Goal: Navigation & Orientation: Find specific page/section

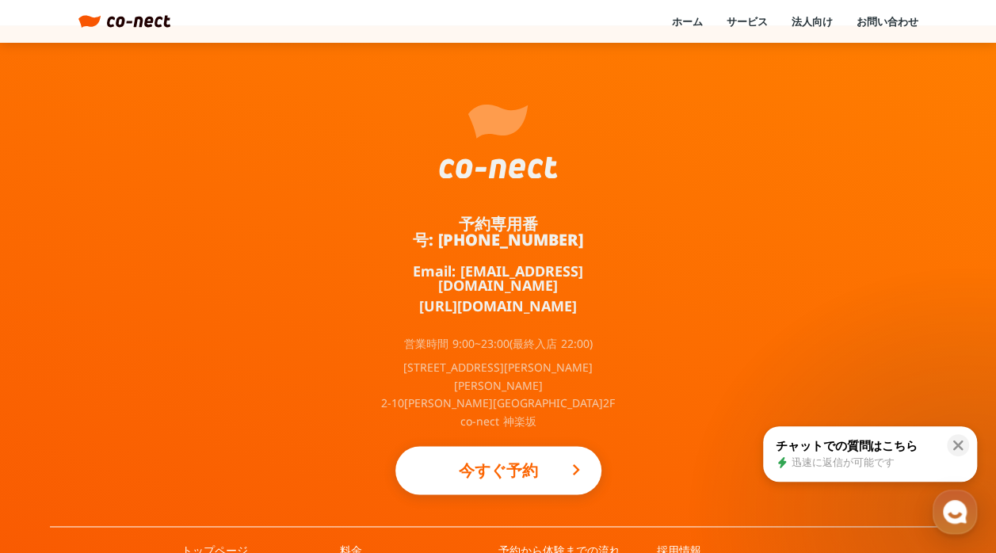
scroll to position [943, 0]
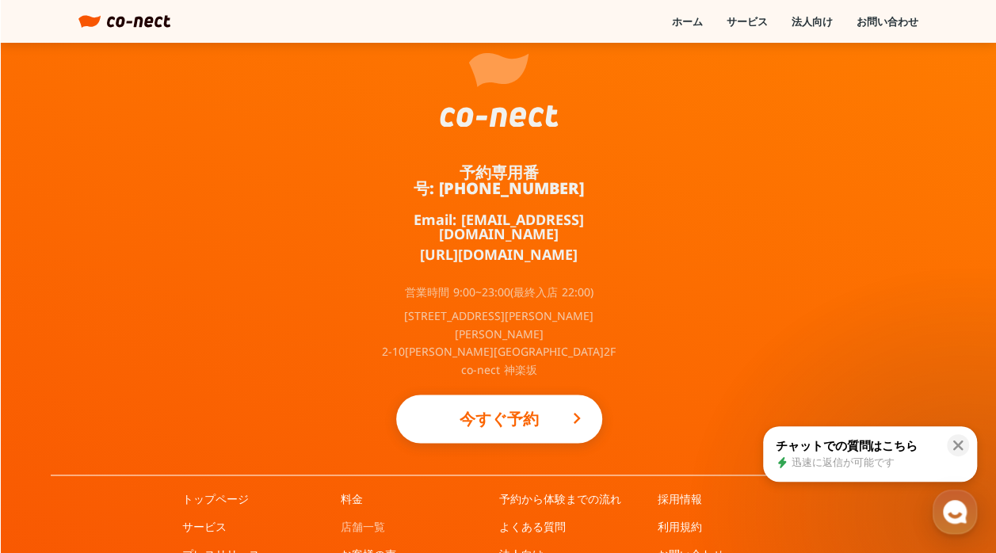
click at [366, 519] on link "店舗一覧" at bounding box center [363, 527] width 44 height 16
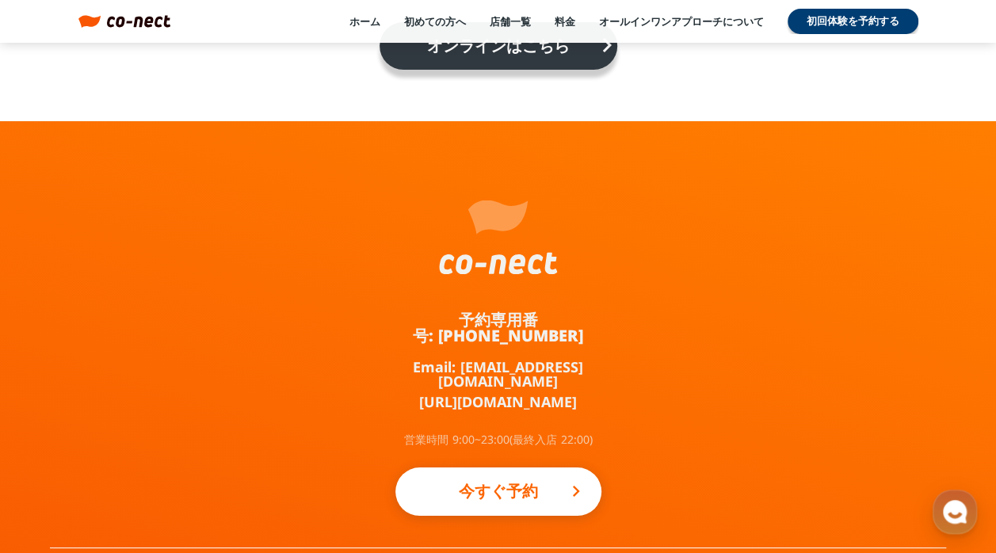
scroll to position [2882, 0]
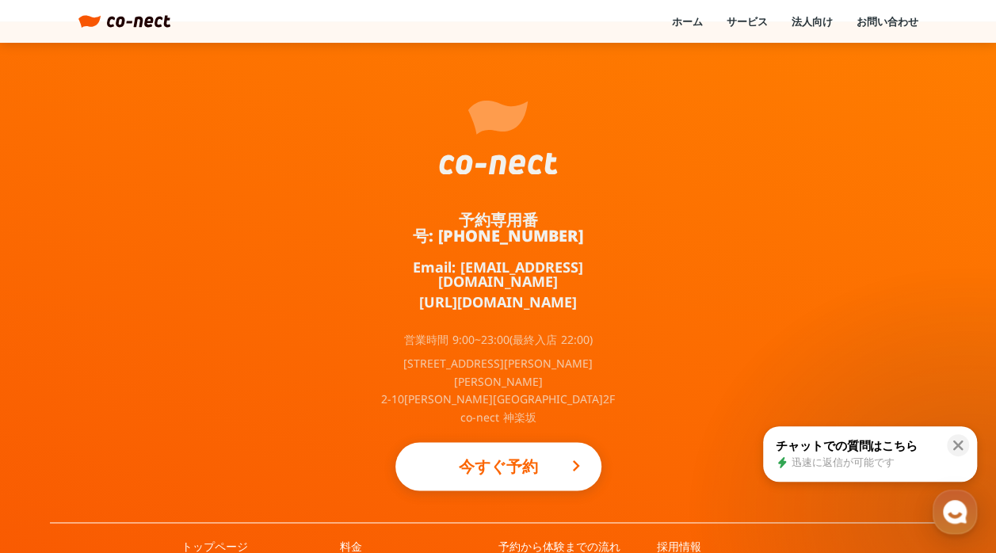
scroll to position [943, 0]
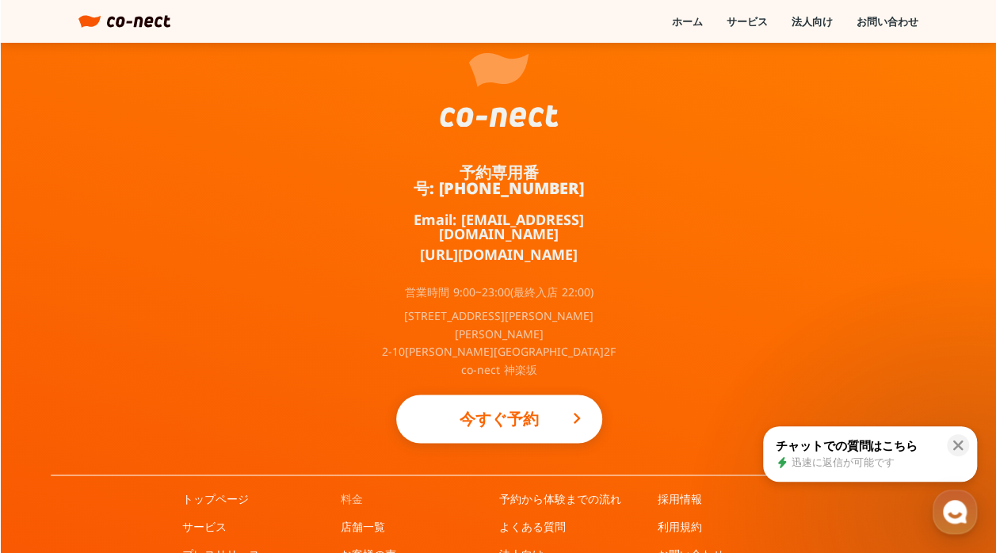
click at [357, 491] on link "料金" at bounding box center [352, 499] width 22 height 16
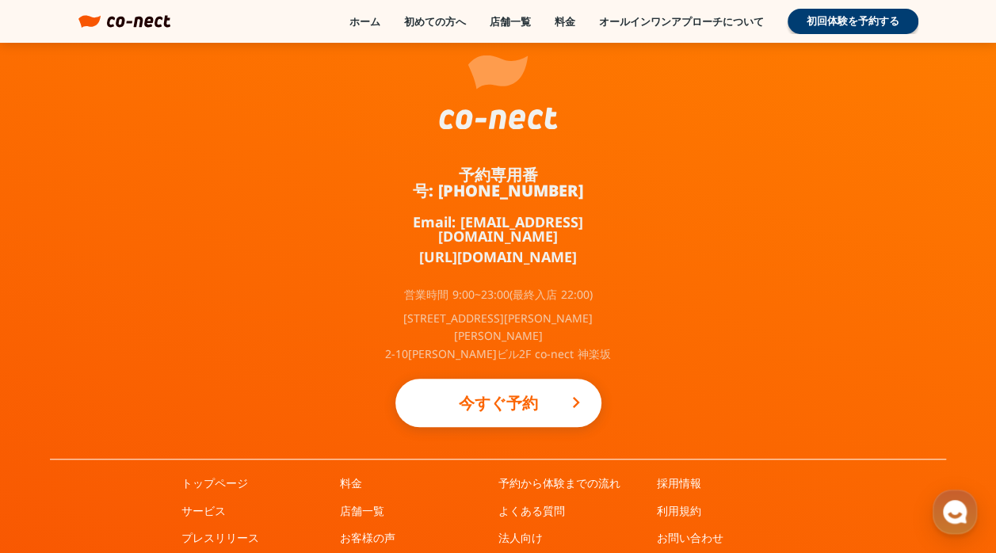
scroll to position [3402, 0]
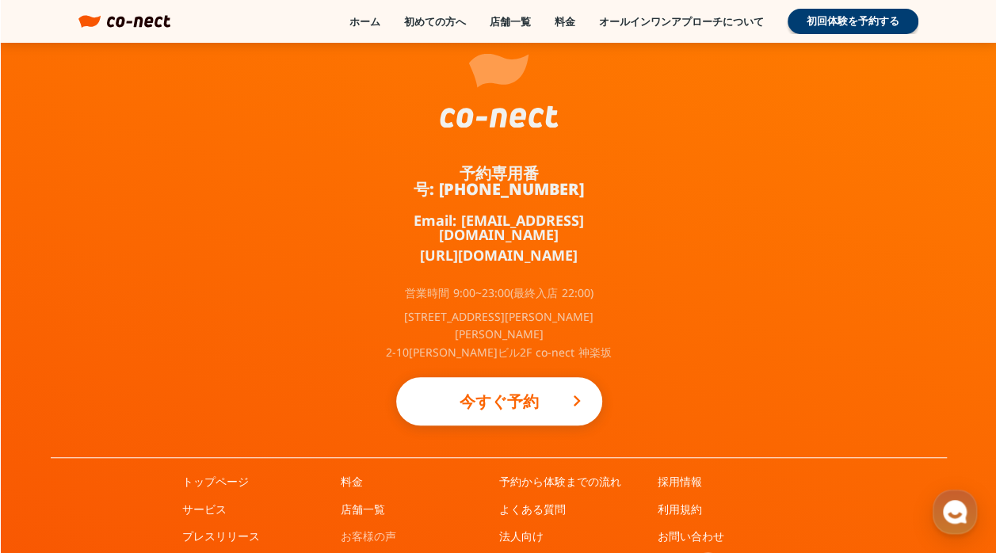
click at [357, 529] on link "お客様の声" at bounding box center [368, 537] width 55 height 16
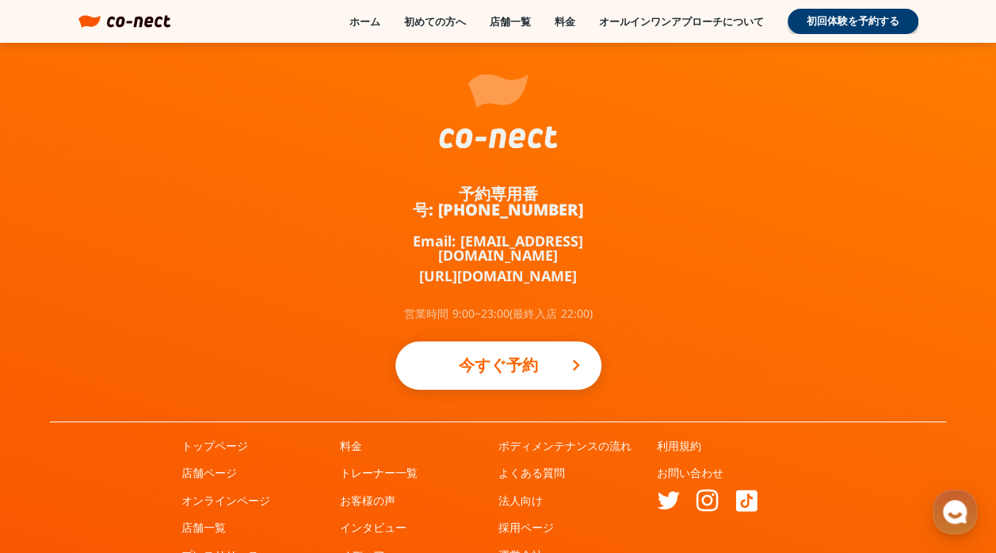
scroll to position [2803, 0]
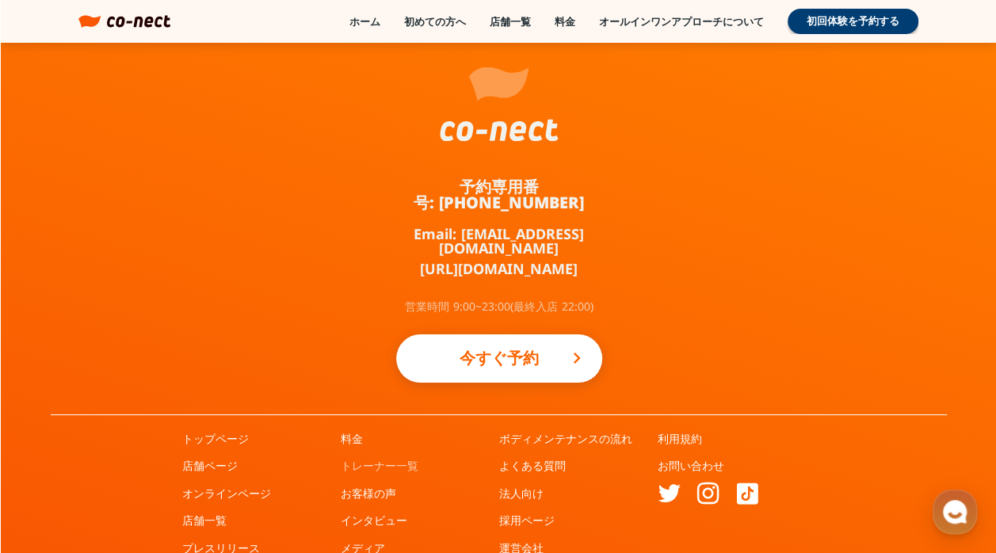
click at [358, 458] on link "トレーナー一覧" at bounding box center [380, 466] width 78 height 16
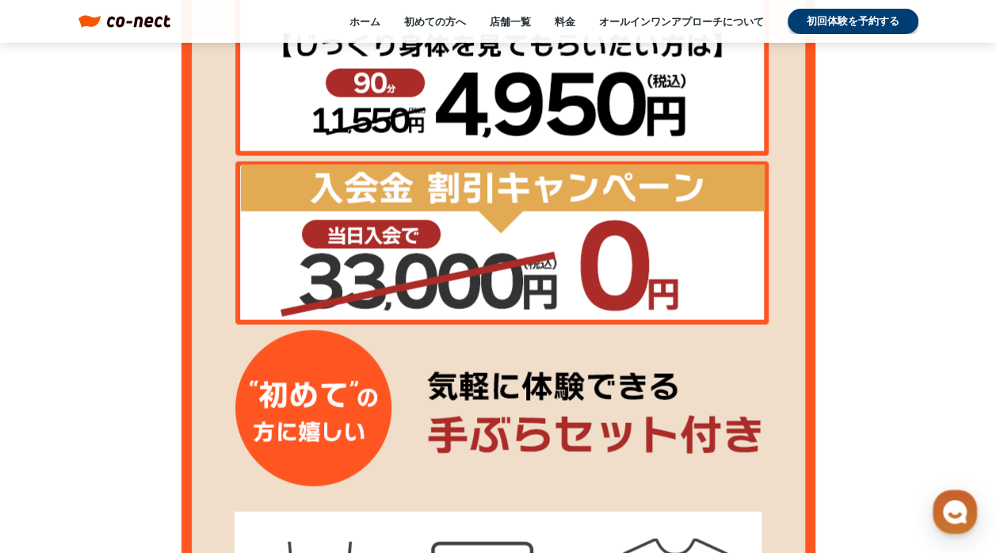
scroll to position [1490, 0]
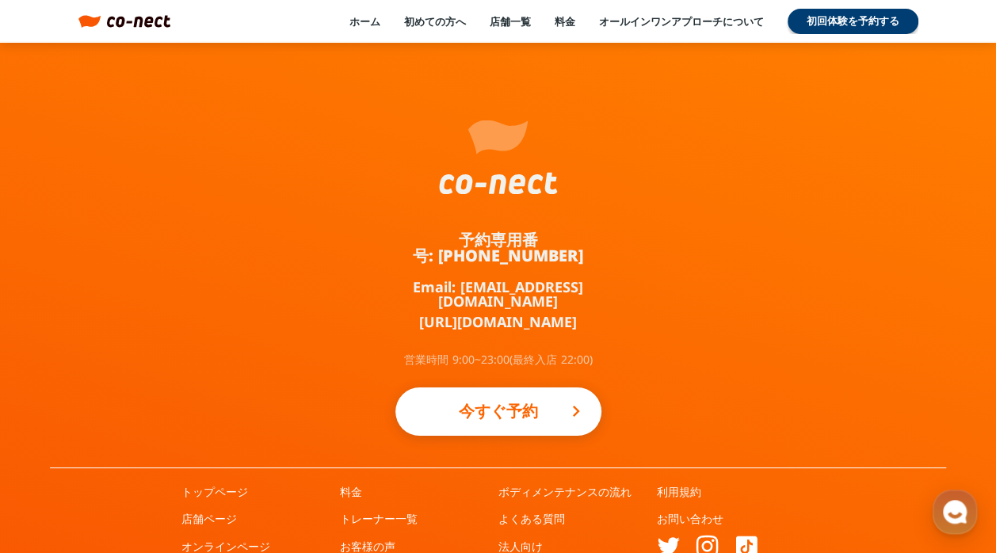
scroll to position [2803, 0]
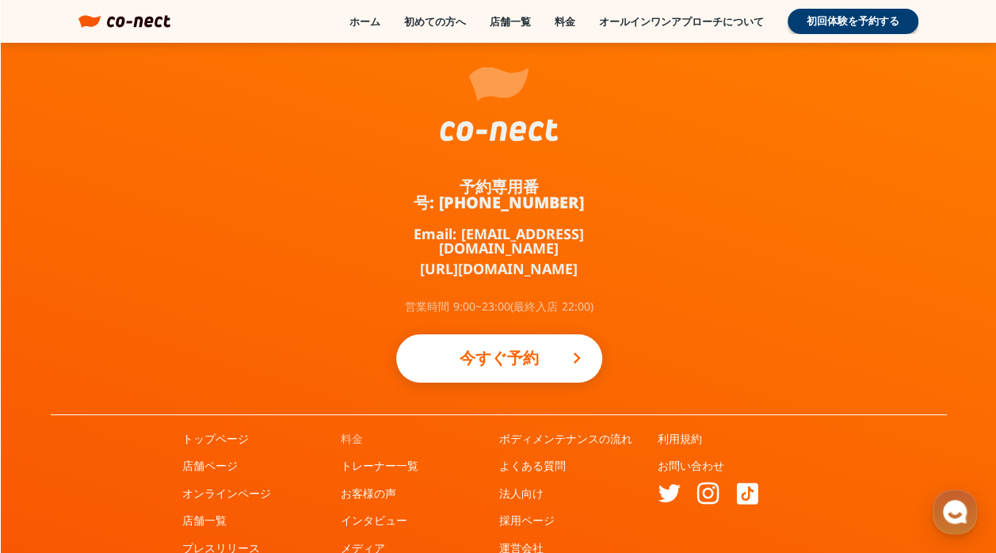
click at [359, 431] on link "料金" at bounding box center [352, 439] width 22 height 16
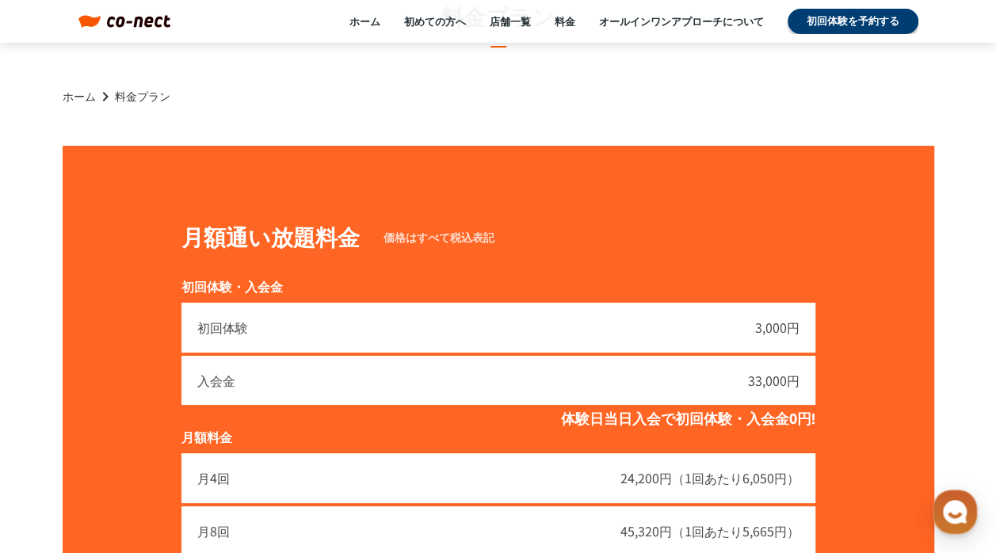
click at [82, 105] on div "ホーム keyboard_arrow_right 料金プラン" at bounding box center [499, 96] width 872 height 19
click at [82, 104] on link "ホーム" at bounding box center [79, 97] width 33 height 16
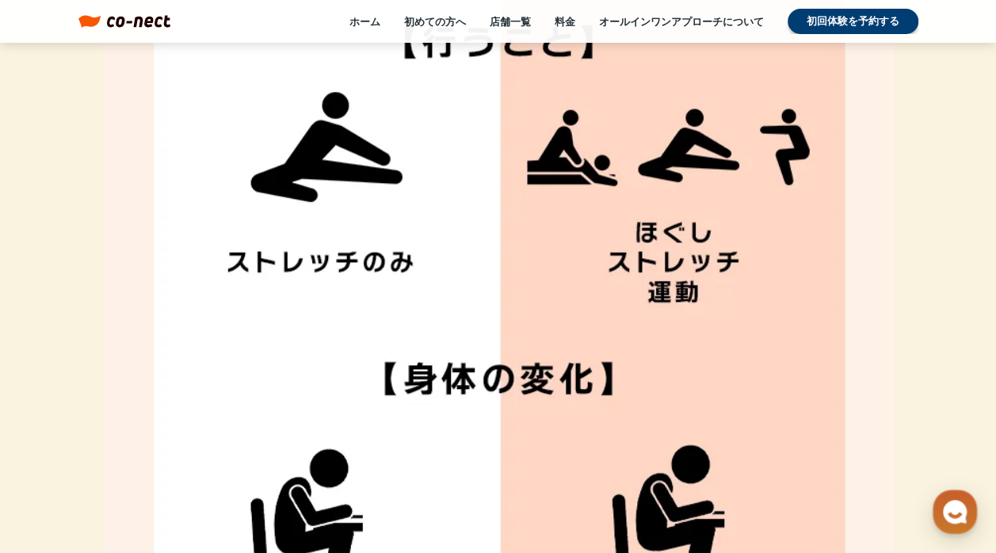
scroll to position [4574, 0]
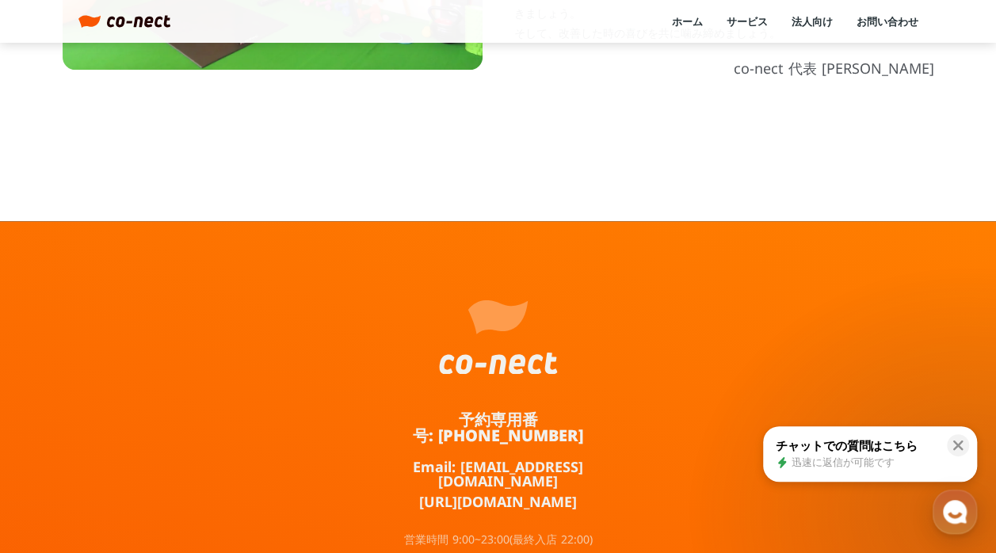
scroll to position [943, 0]
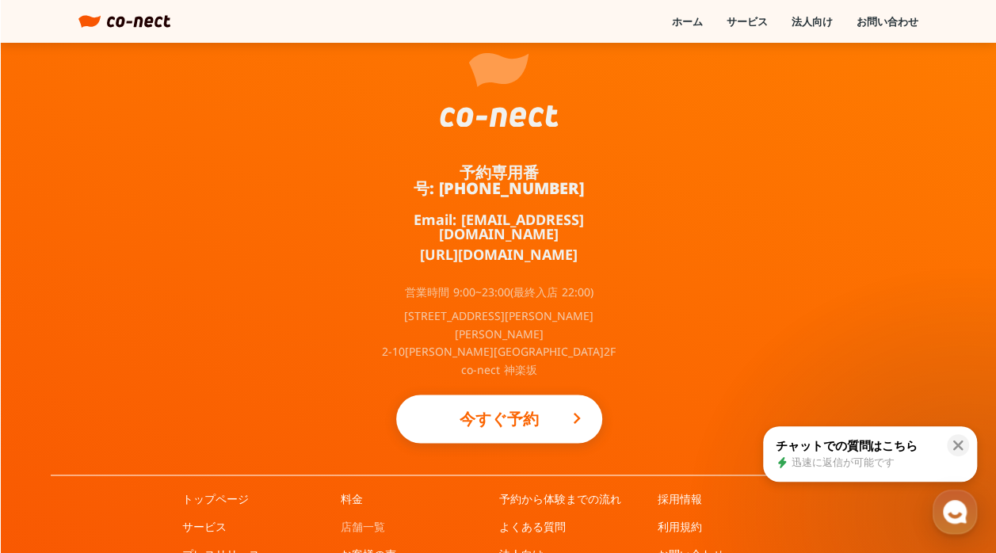
click at [366, 519] on link "店舗一覧" at bounding box center [363, 527] width 44 height 16
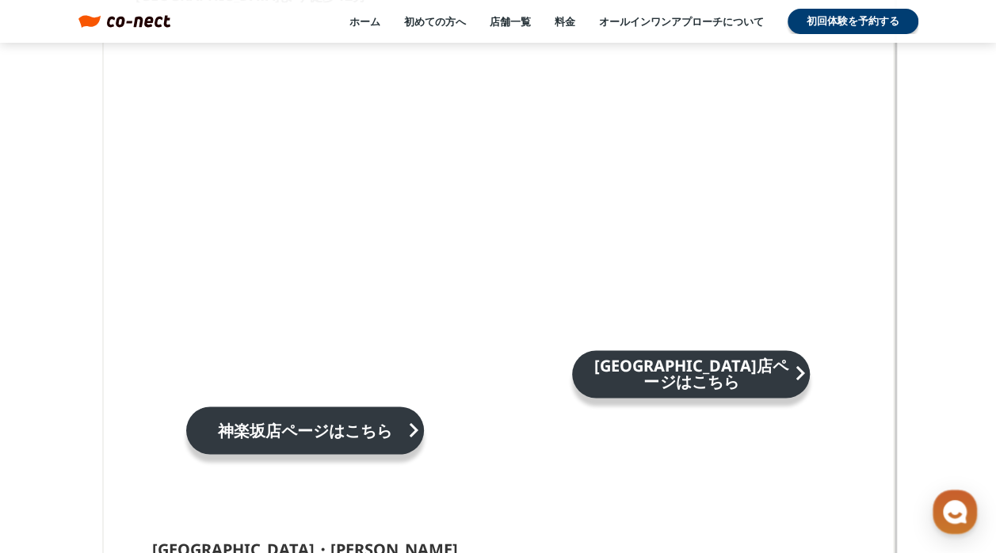
scroll to position [1149, 0]
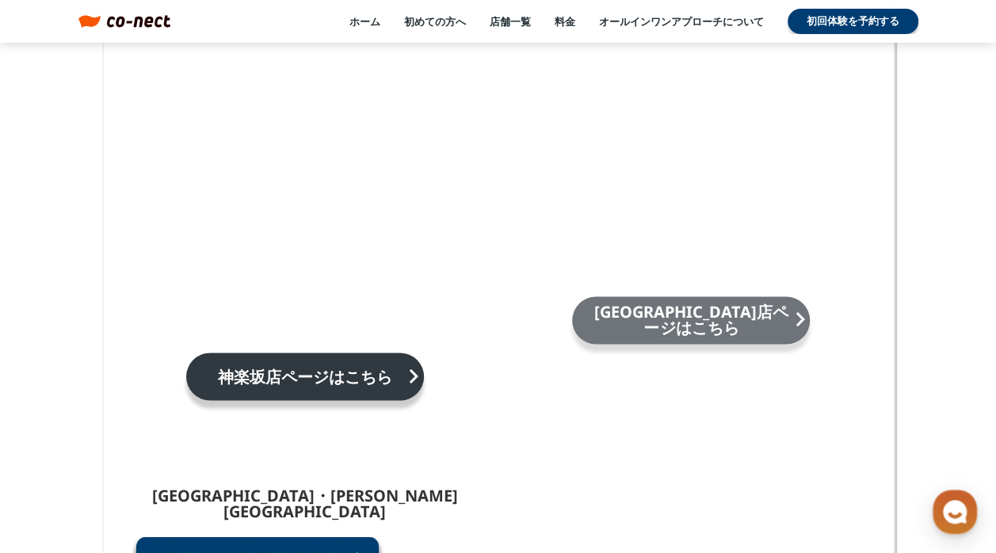
drag, startPoint x: 598, startPoint y: 381, endPoint x: 583, endPoint y: 282, distance: 100.1
click at [583, 296] on link "[GEOGRAPHIC_DATA]店ページはこちら keyboard_arrow_right" at bounding box center [691, 320] width 238 height 48
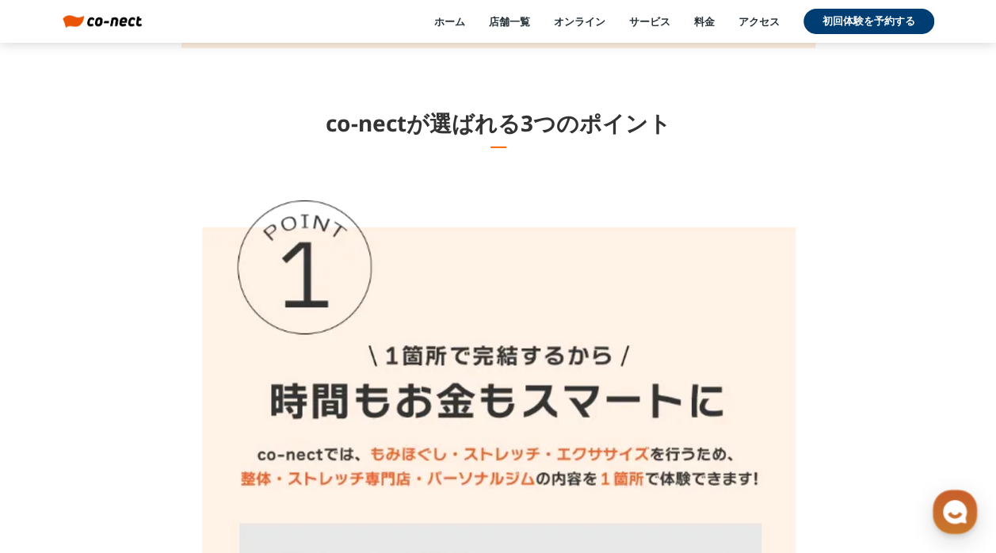
scroll to position [8389, 0]
